Goal: Information Seeking & Learning: Learn about a topic

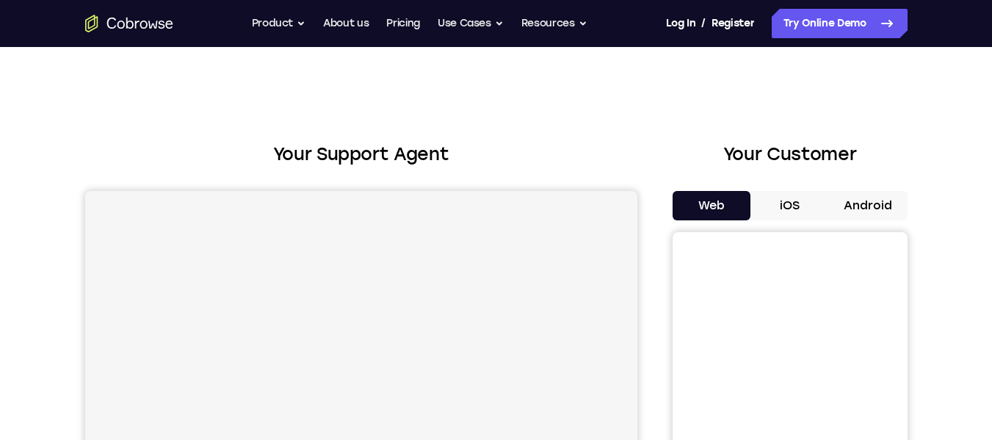
click at [462, 21] on button "Use Cases" at bounding box center [471, 23] width 66 height 29
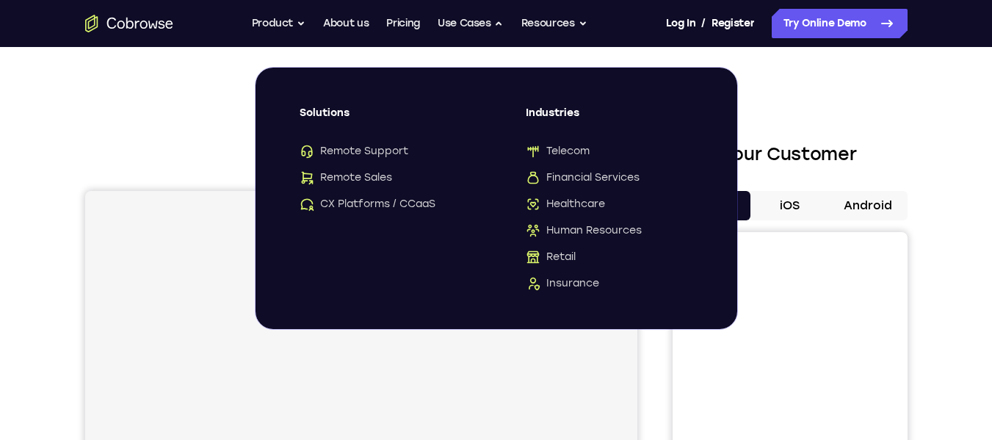
click at [462, 21] on button "Use Cases" at bounding box center [471, 23] width 66 height 29
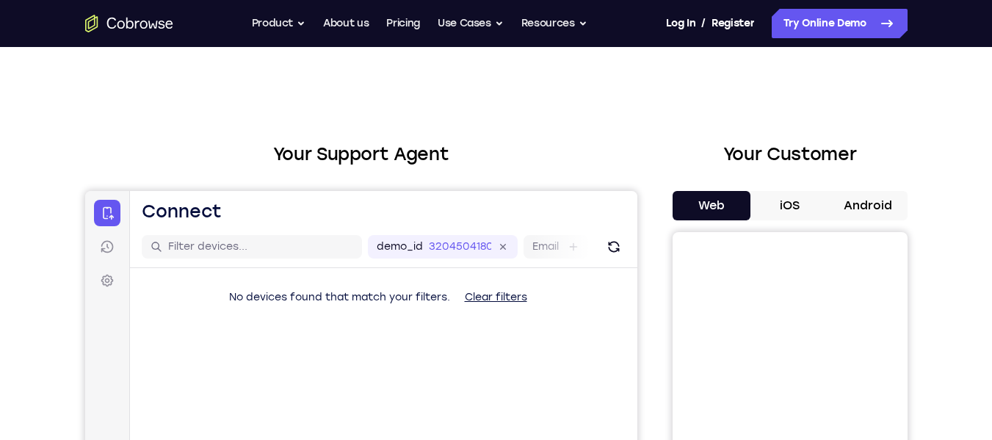
scroll to position [129, 0]
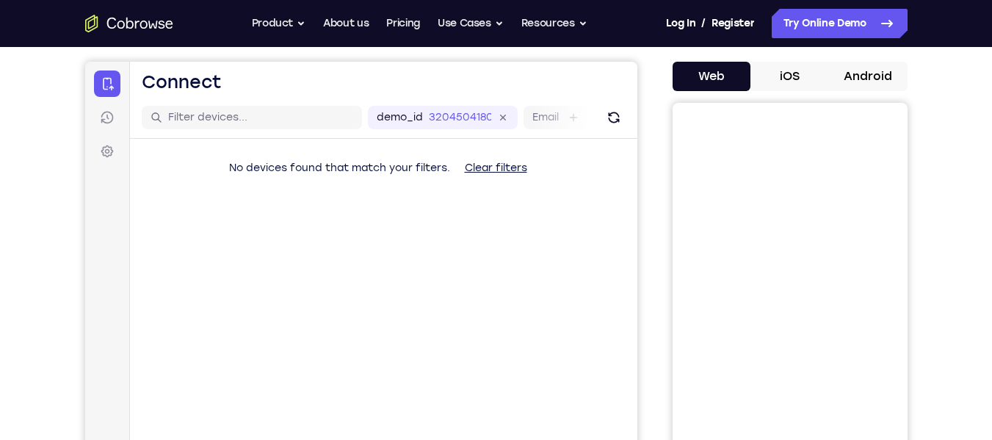
click at [780, 74] on button "iOS" at bounding box center [789, 76] width 79 height 29
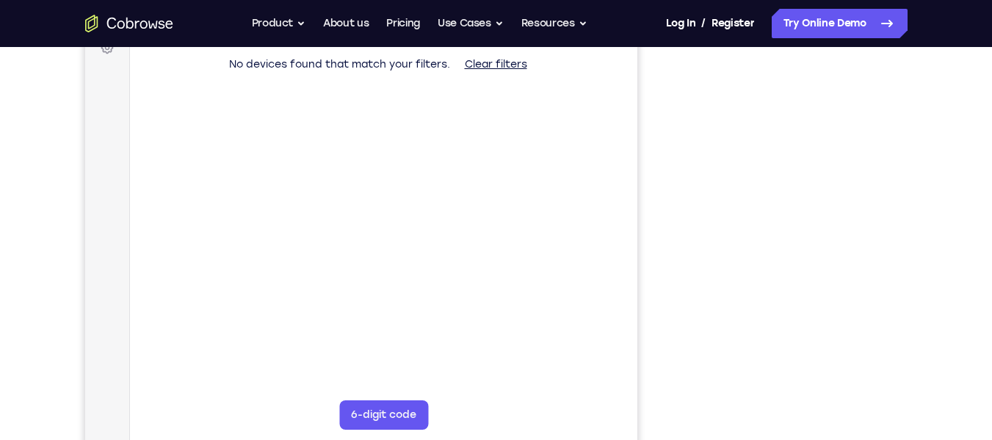
scroll to position [234, 0]
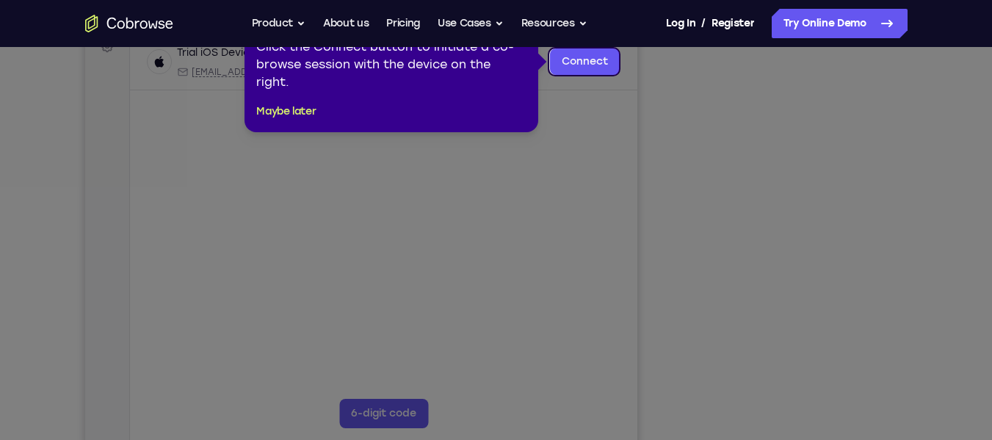
click at [780, 400] on icon at bounding box center [501, 220] width 1003 height 440
click at [571, 66] on link "Connect" at bounding box center [584, 61] width 70 height 26
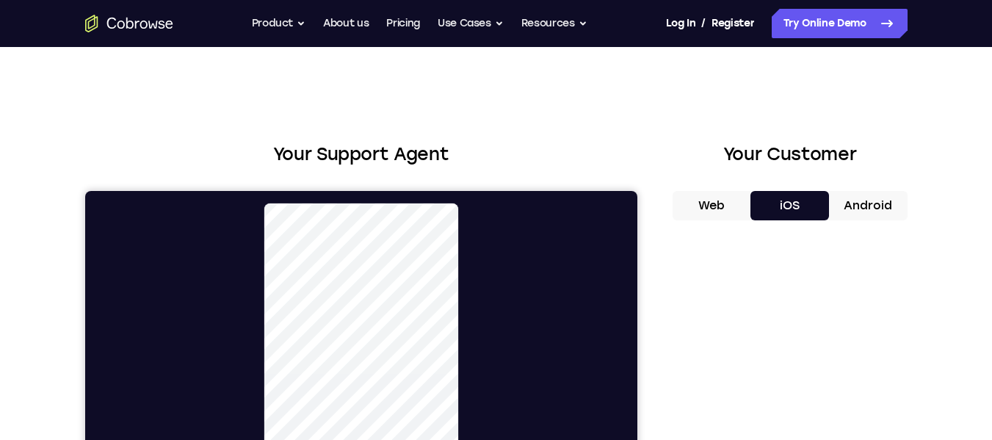
scroll to position [151, 0]
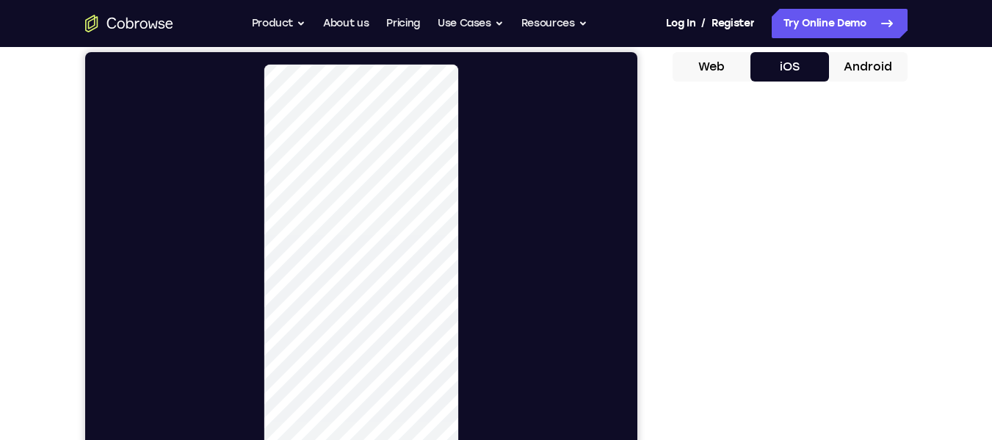
scroll to position [131, 0]
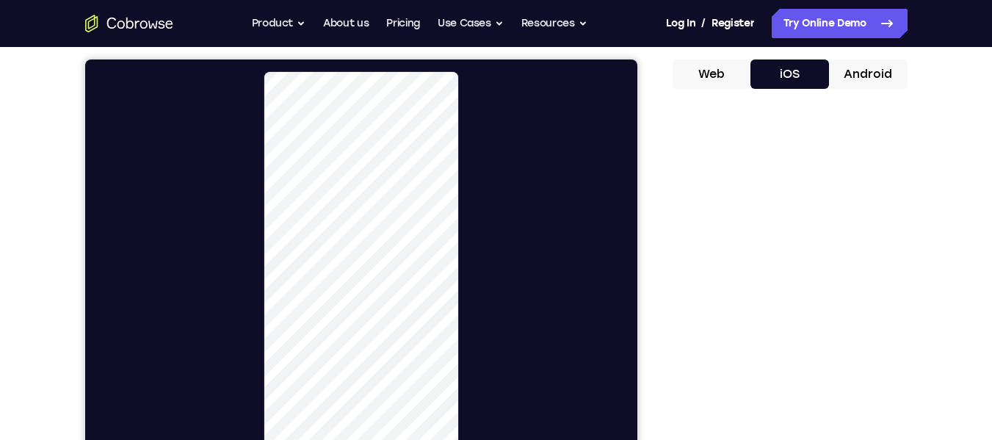
click at [715, 69] on button "Web" at bounding box center [712, 73] width 79 height 29
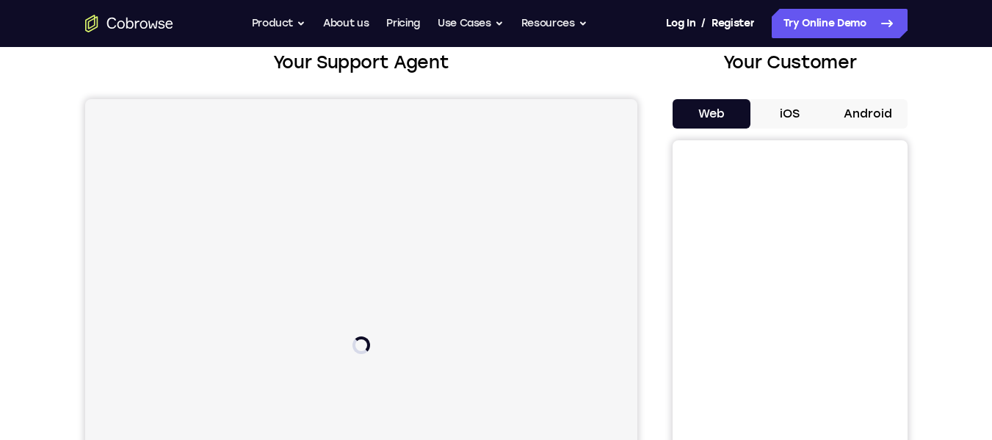
click at [876, 120] on button "Android" at bounding box center [868, 113] width 79 height 29
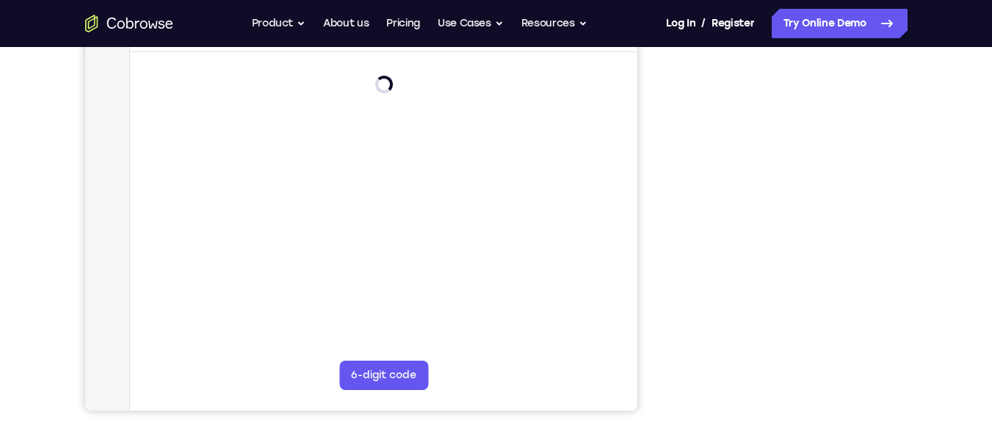
scroll to position [241, 0]
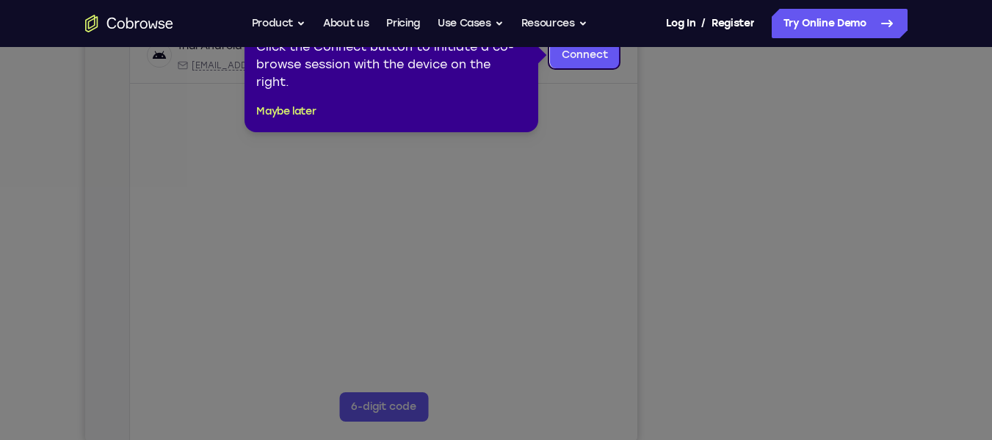
click at [797, 415] on icon at bounding box center [501, 220] width 1003 height 440
click at [283, 106] on button "Maybe later" at bounding box center [285, 112] width 59 height 18
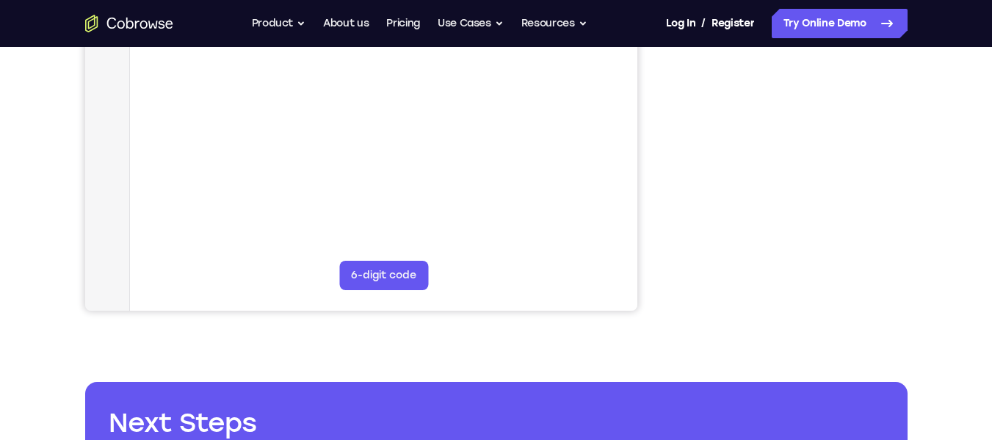
scroll to position [372, 0]
